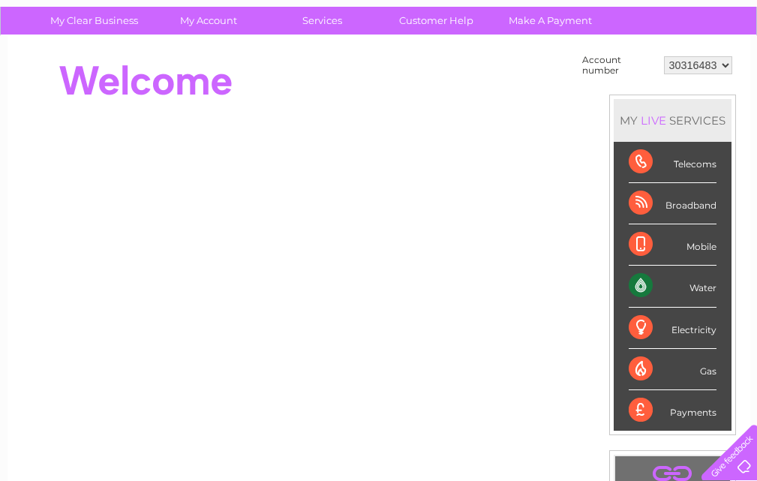
scroll to position [90, 0]
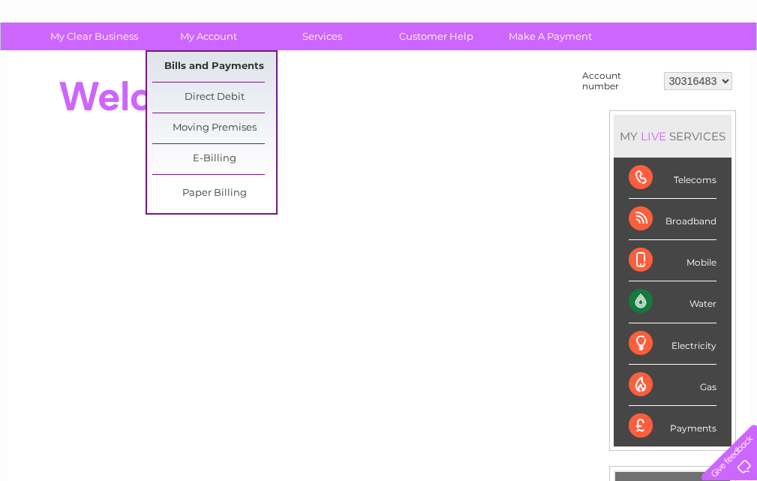
click at [233, 55] on link "Bills and Payments" at bounding box center [214, 67] width 124 height 30
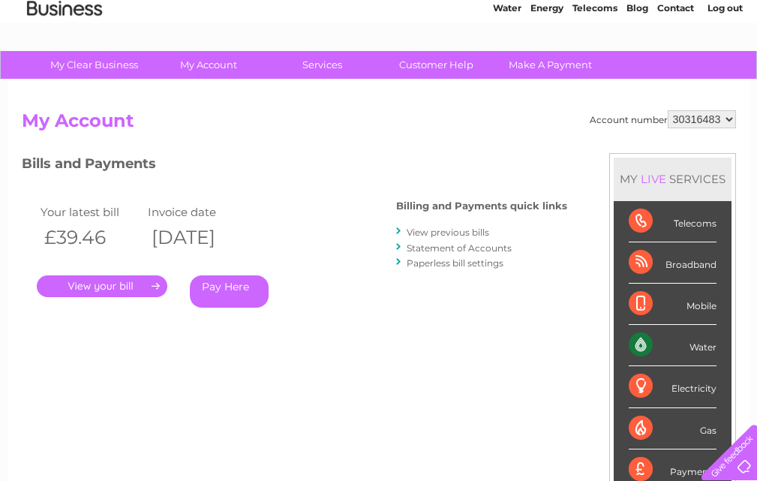
scroll to position [86, 0]
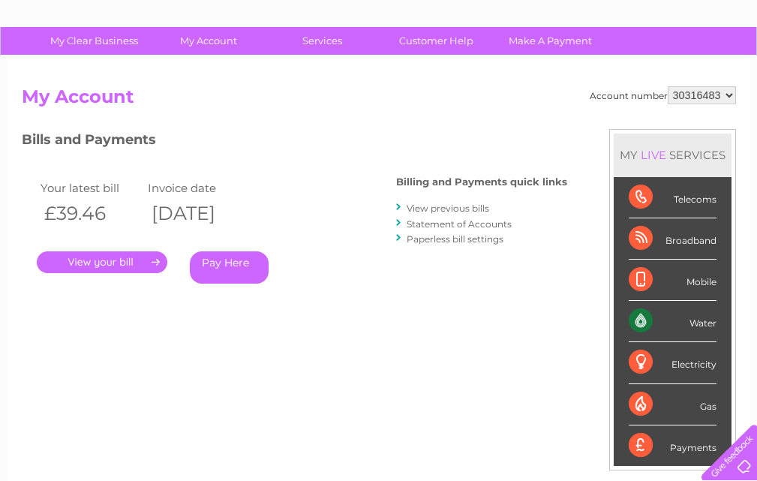
click at [122, 266] on link "." at bounding box center [102, 262] width 131 height 22
click at [454, 218] on link "Statement of Accounts" at bounding box center [459, 223] width 105 height 11
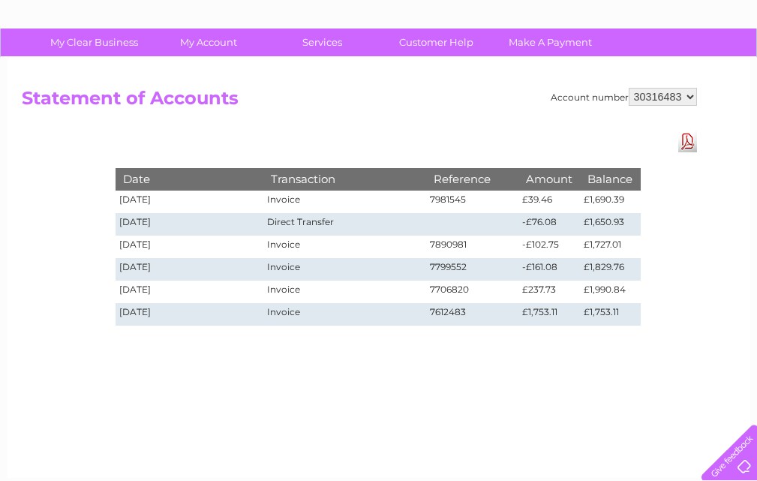
scroll to position [53, 0]
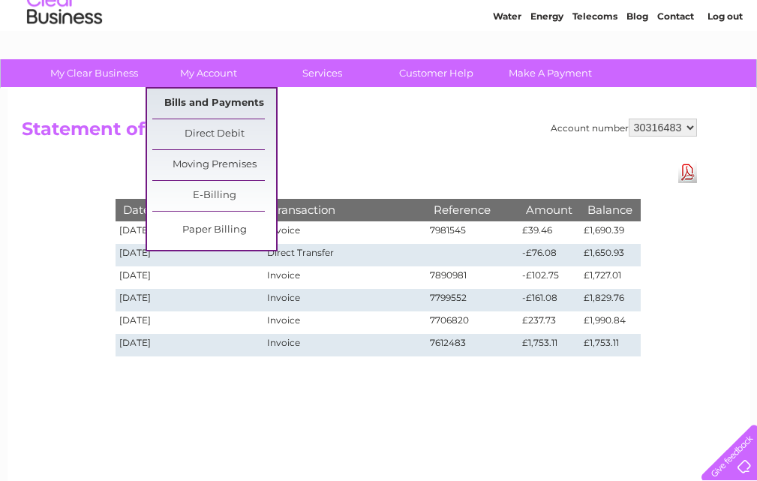
click at [215, 92] on link "Bills and Payments" at bounding box center [214, 104] width 124 height 30
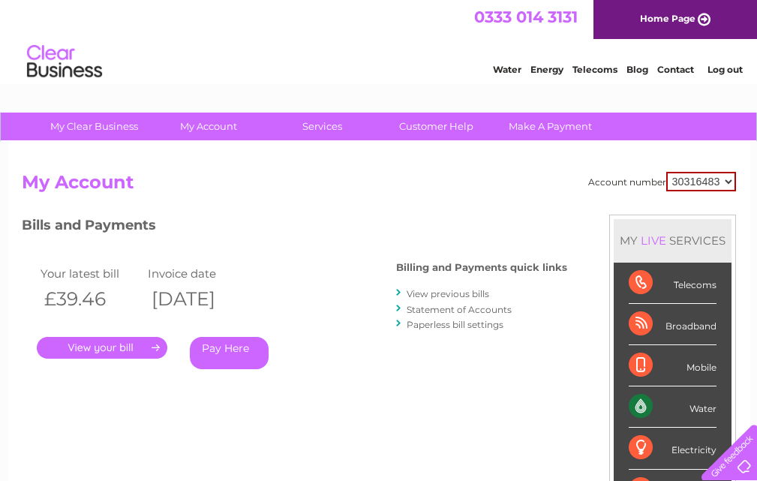
click at [126, 347] on link "." at bounding box center [102, 348] width 131 height 22
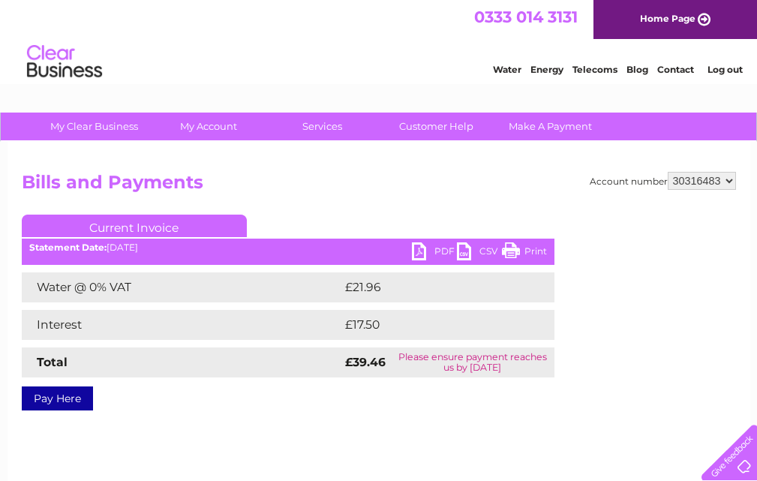
click at [420, 247] on link "PDF" at bounding box center [434, 253] width 45 height 22
